Goal: Task Accomplishment & Management: Use online tool/utility

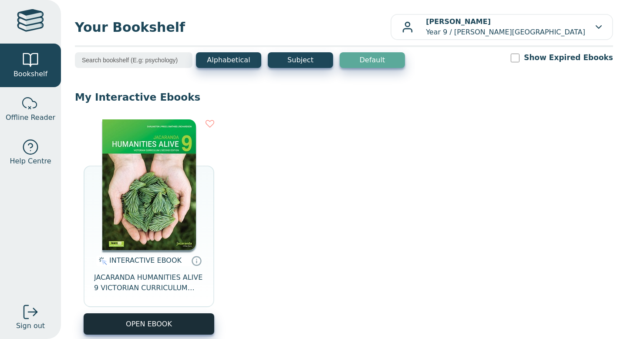
click at [153, 322] on button "OPEN EBOOK" at bounding box center [149, 323] width 131 height 21
